Goal: Task Accomplishment & Management: Complete application form

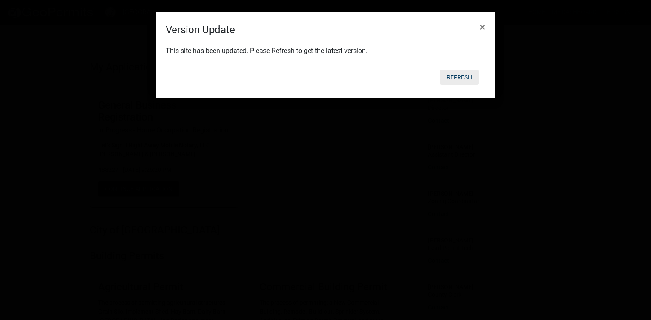
click at [460, 77] on button "Refresh" at bounding box center [459, 77] width 39 height 15
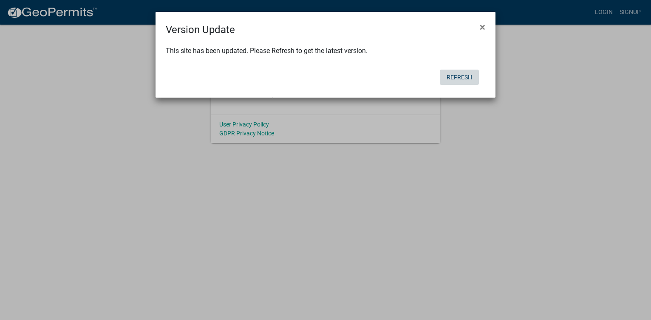
click at [459, 77] on button "Refresh" at bounding box center [459, 77] width 39 height 15
